Goal: Use online tool/utility: Utilize a website feature to perform a specific function

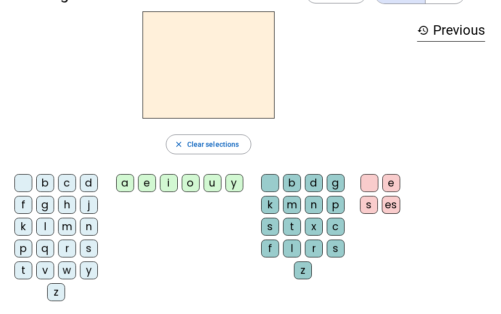
scroll to position [50, 0]
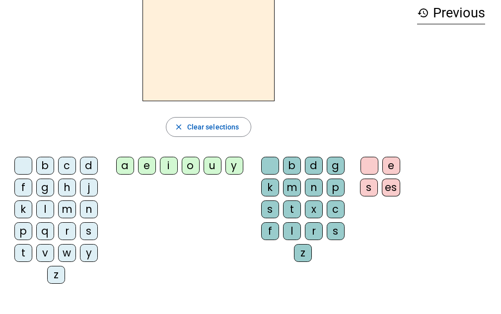
click at [39, 165] on div "b" at bounding box center [45, 166] width 18 height 18
click at [190, 168] on div "o" at bounding box center [191, 166] width 18 height 18
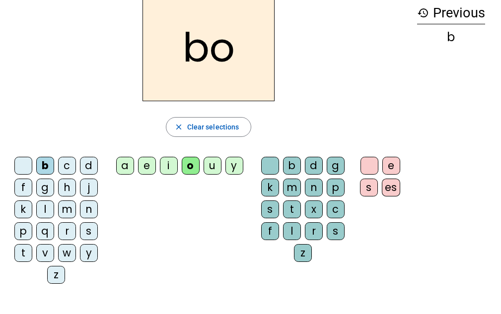
click at [47, 209] on div "l" at bounding box center [45, 210] width 18 height 18
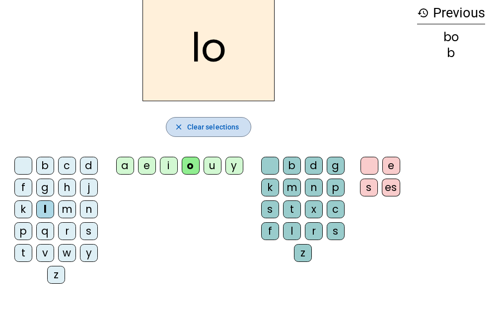
click at [191, 122] on span "Clear selections" at bounding box center [213, 127] width 52 height 12
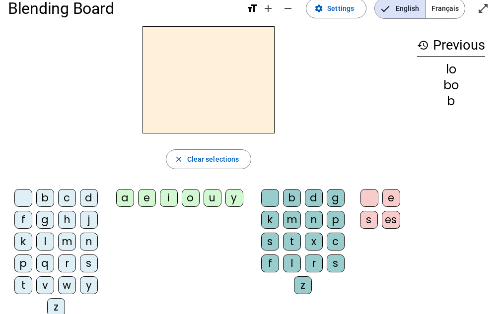
scroll to position [0, 0]
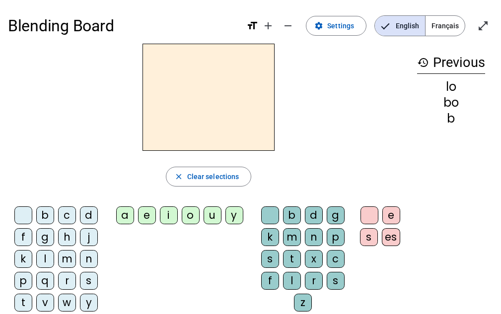
click at [47, 255] on div "l" at bounding box center [45, 259] width 18 height 18
click at [129, 218] on div "a" at bounding box center [125, 216] width 18 height 18
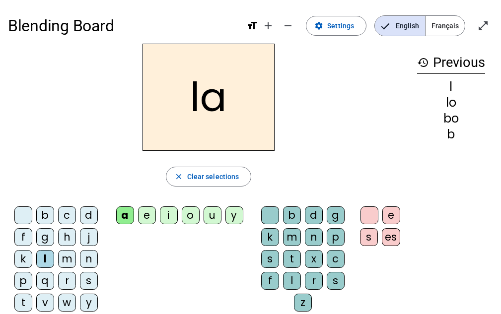
click at [441, 30] on span "Français" at bounding box center [445, 26] width 39 height 20
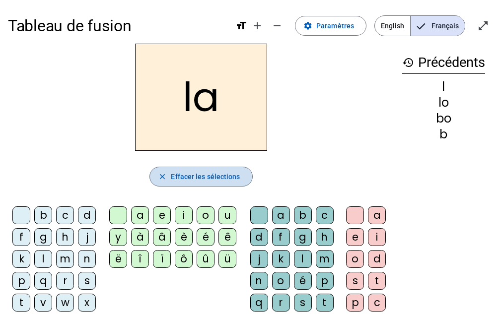
click at [160, 178] on mat-icon "close" at bounding box center [162, 176] width 9 height 9
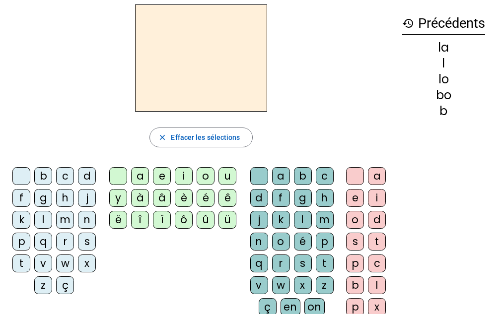
scroll to position [54, 0]
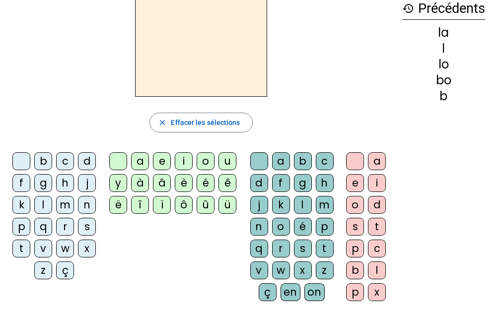
click at [82, 163] on div "d" at bounding box center [87, 161] width 18 height 18
click at [159, 163] on div "e" at bounding box center [162, 161] width 18 height 18
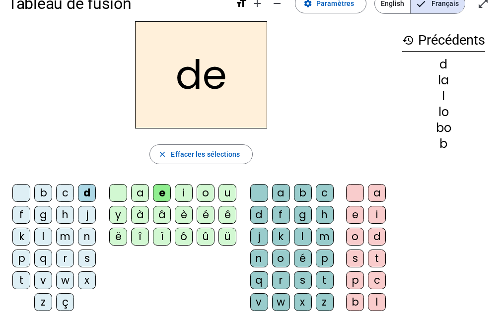
scroll to position [4, 0]
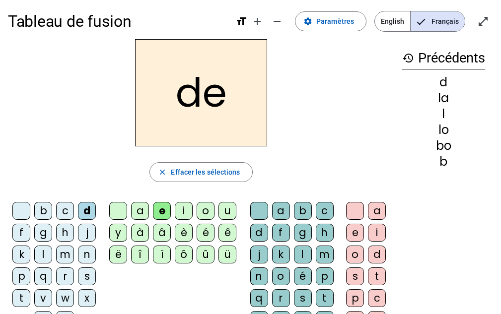
click at [236, 103] on h2 "de" at bounding box center [201, 92] width 132 height 107
click at [222, 110] on h2 "de" at bounding box center [201, 92] width 132 height 107
click at [70, 211] on div "c" at bounding box center [65, 211] width 18 height 18
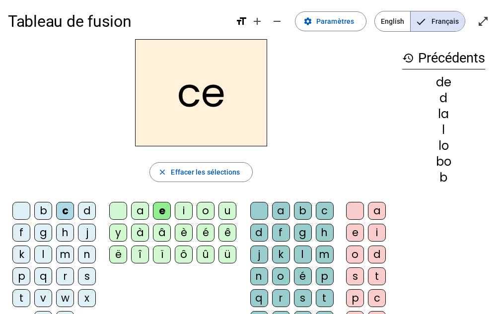
click at [67, 229] on div "h" at bounding box center [65, 233] width 18 height 18
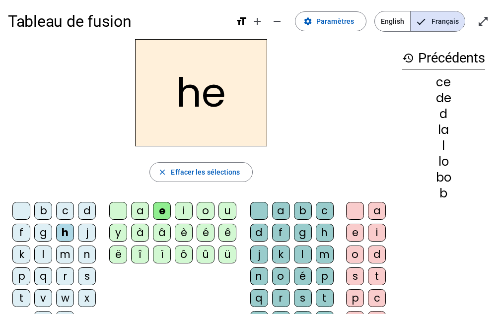
click at [49, 234] on div "g" at bounding box center [43, 233] width 18 height 18
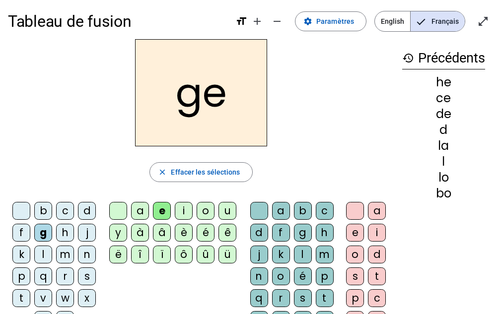
click at [44, 217] on div "b" at bounding box center [43, 211] width 18 height 18
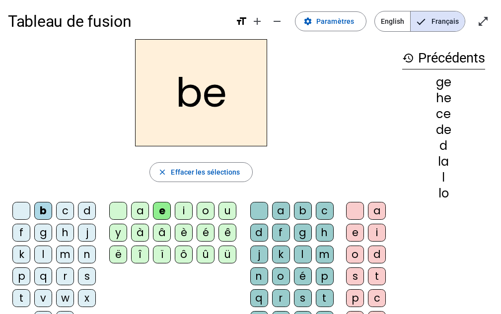
click at [25, 231] on div "f" at bounding box center [21, 233] width 18 height 18
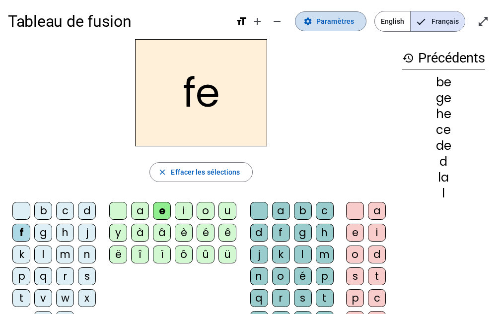
click at [334, 24] on span "Paramètres" at bounding box center [335, 21] width 38 height 12
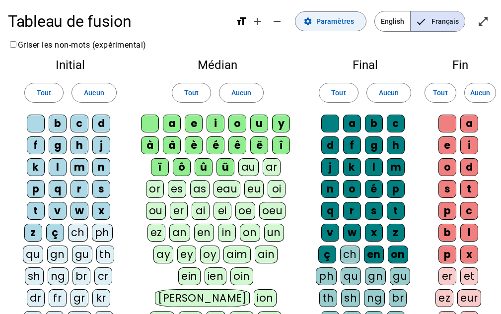
click at [334, 24] on span "Paramètres" at bounding box center [335, 21] width 38 height 12
click at [303, 24] on span at bounding box center [330, 21] width 71 height 24
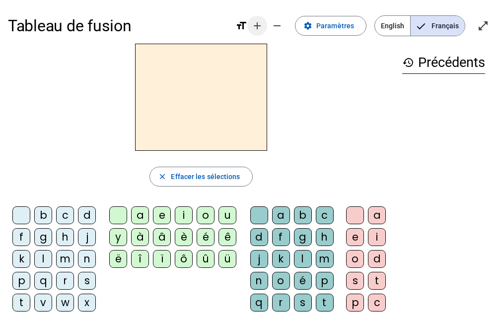
click at [259, 25] on mat-icon "add" at bounding box center [257, 26] width 12 height 12
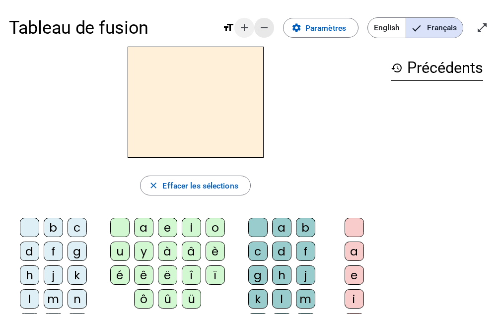
click at [259, 25] on mat-icon "remove" at bounding box center [264, 28] width 12 height 12
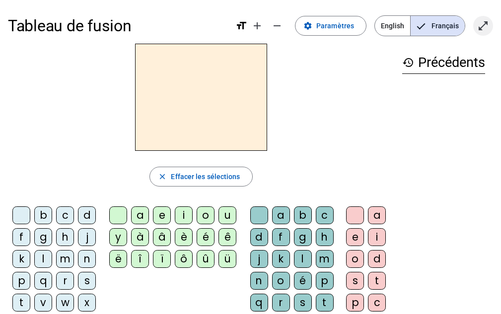
click at [488, 27] on mat-icon "open_in_full" at bounding box center [483, 26] width 12 height 12
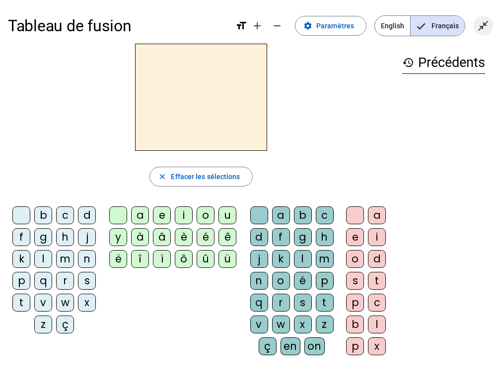
click at [487, 21] on mat-icon "close_fullscreen" at bounding box center [483, 26] width 12 height 12
